Goal: Task Accomplishment & Management: Manage account settings

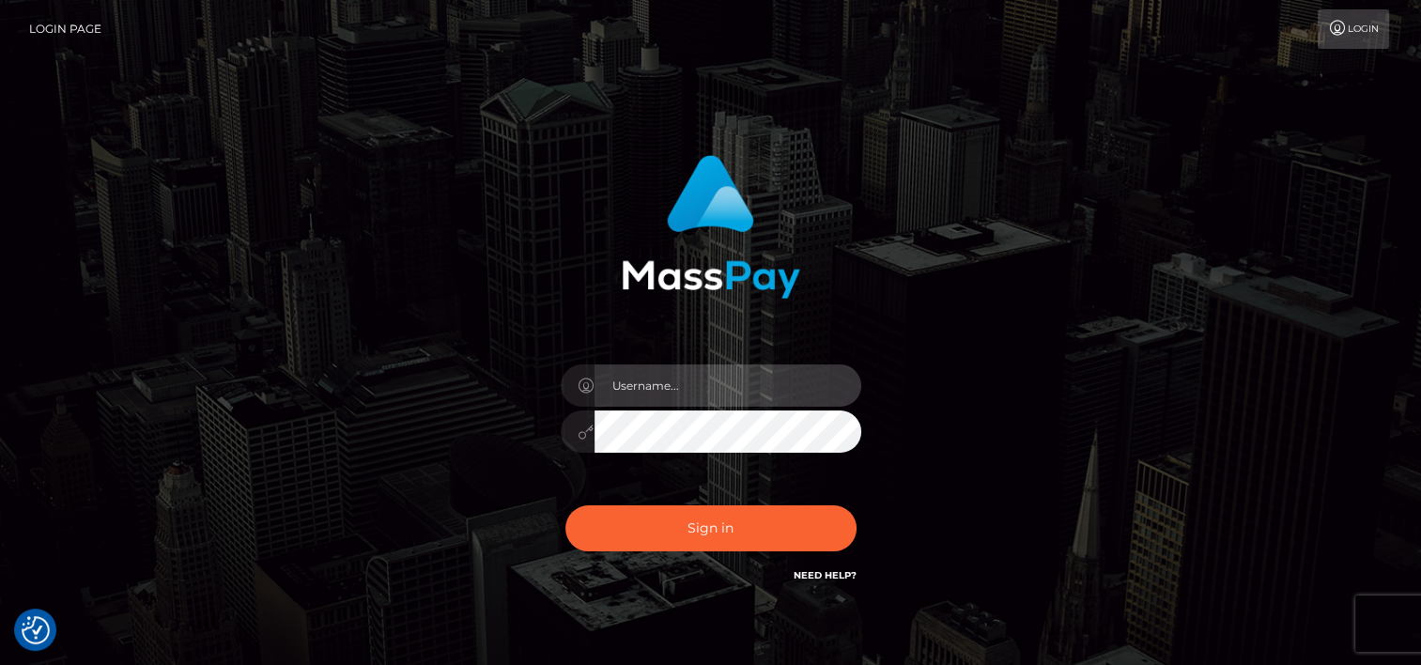
click at [707, 379] on input "text" at bounding box center [728, 385] width 267 height 42
type input "tammyk.cforth"
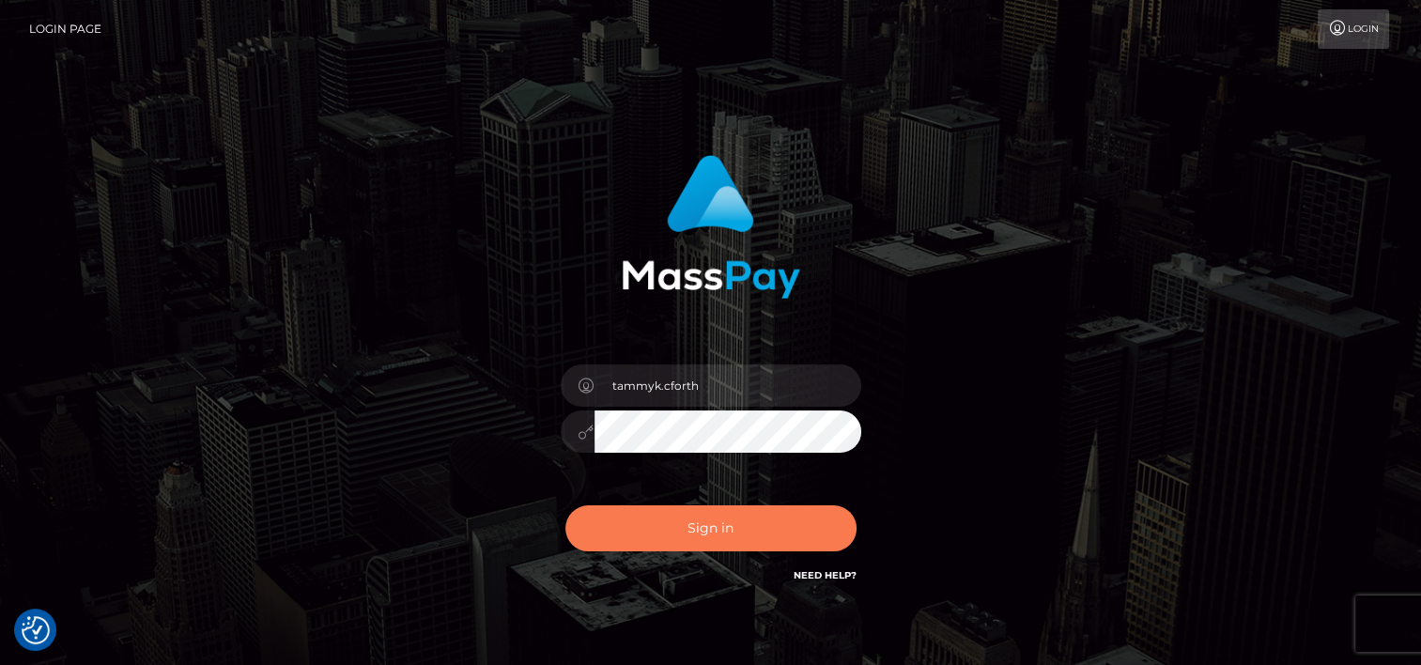
click at [734, 537] on button "Sign in" at bounding box center [710, 528] width 291 height 46
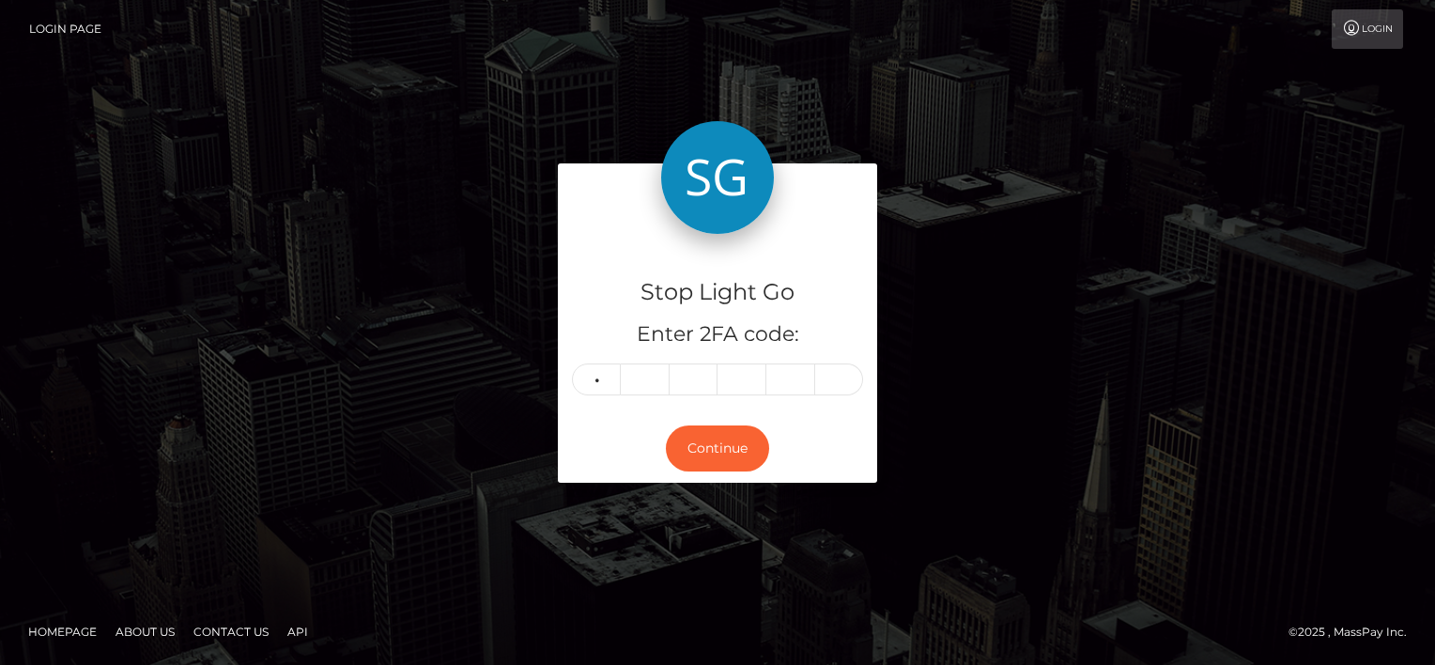
type input "7"
type input "5"
type input "9"
type input "2"
type input "3"
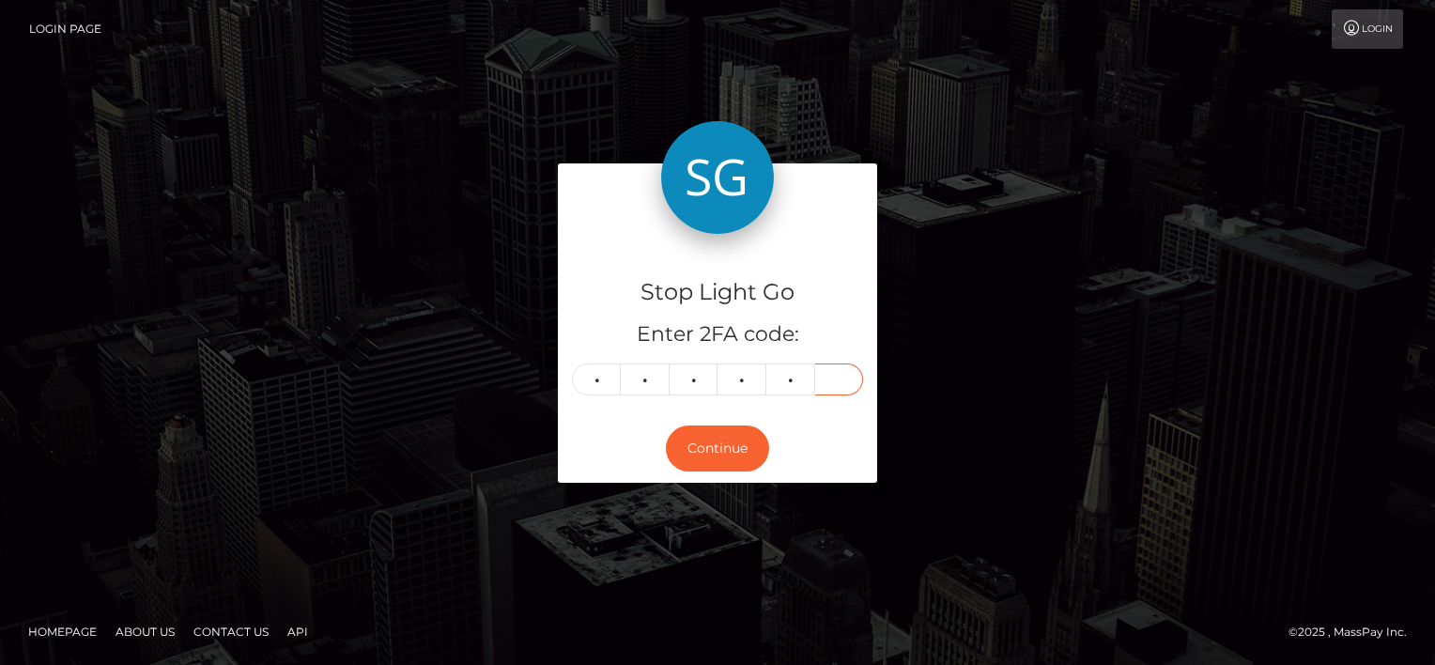
type input "9"
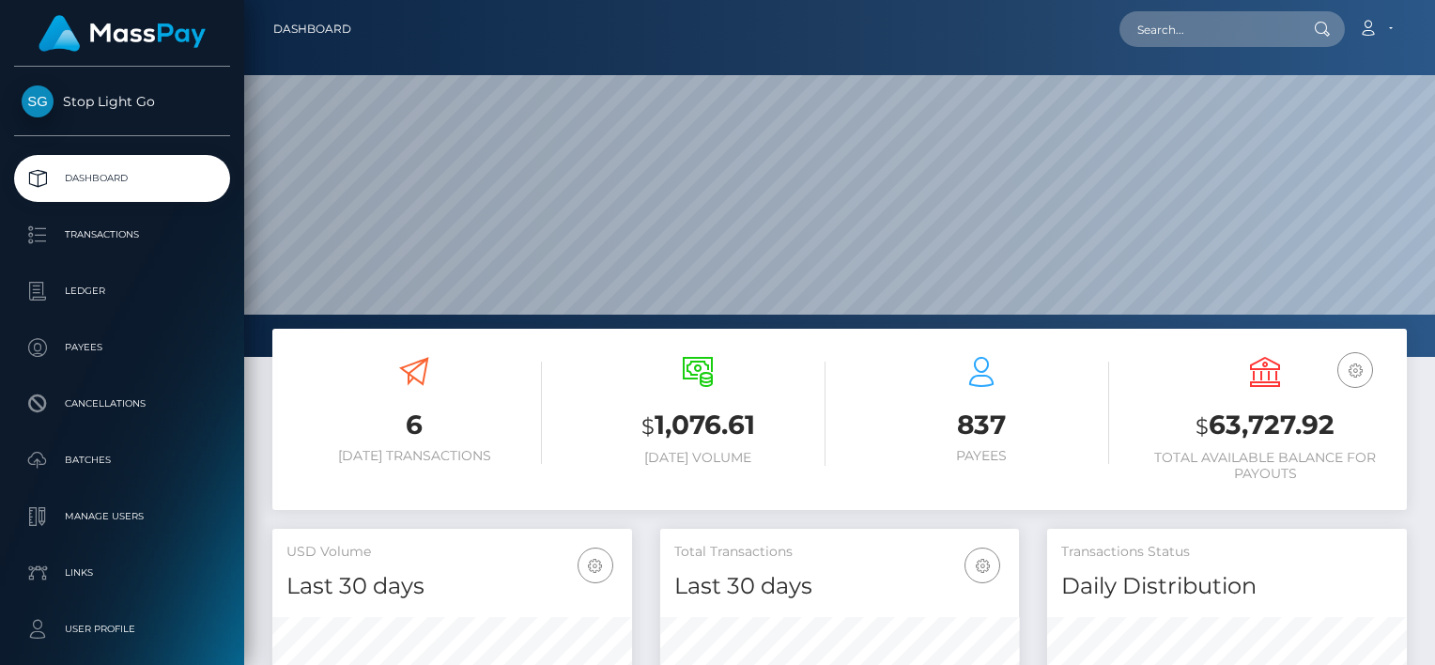
scroll to position [333, 360]
